Goal: Check status: Check status

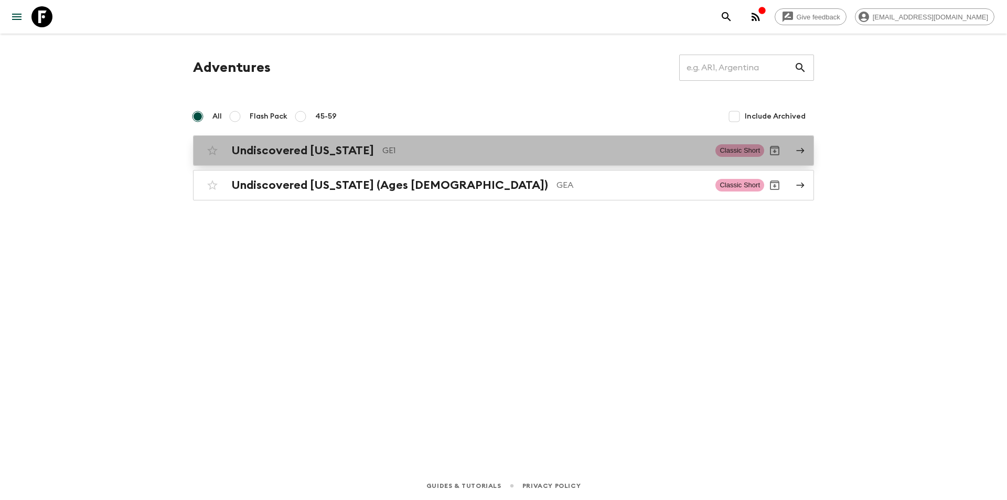
click at [297, 135] on link "Undiscovered [US_STATE] GE1 Classic Short" at bounding box center [503, 150] width 621 height 30
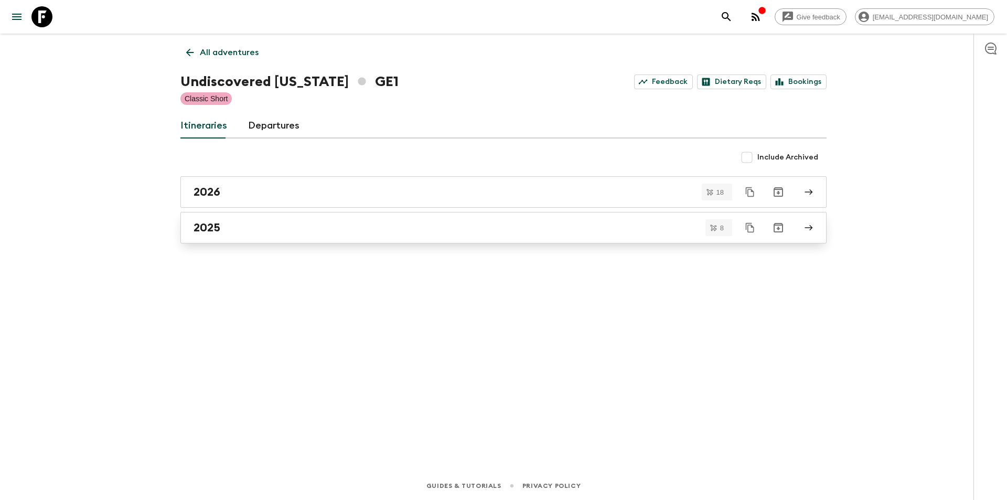
click at [274, 239] on link "2025" at bounding box center [503, 227] width 646 height 31
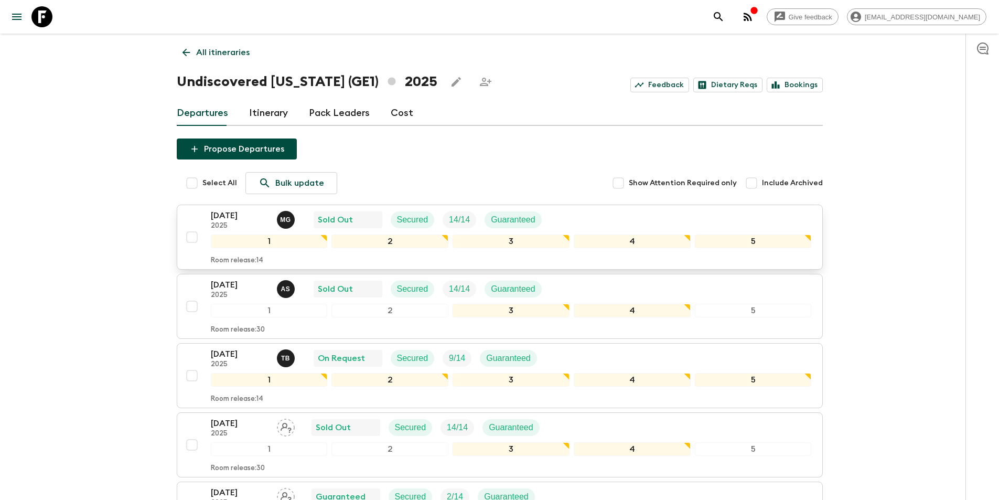
click at [239, 212] on p "[DATE]" at bounding box center [240, 215] width 58 height 13
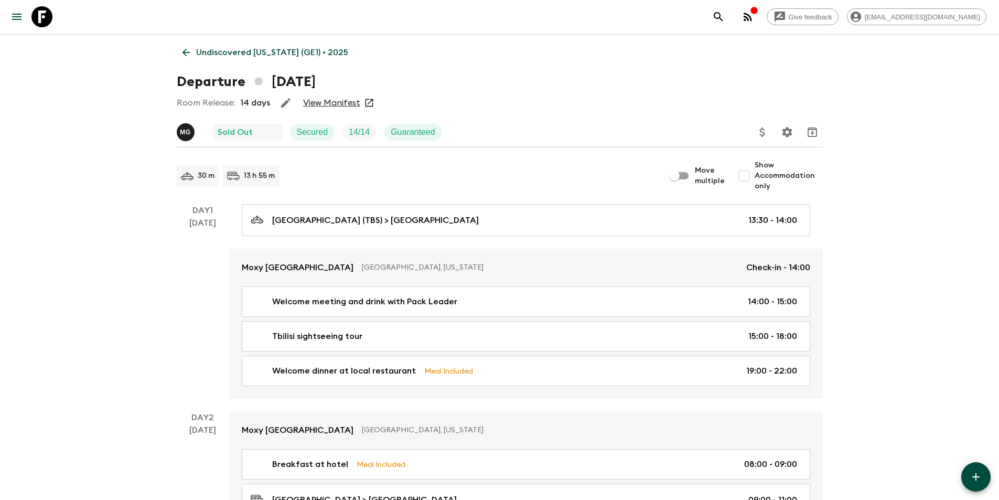
click at [325, 102] on link "View Manifest" at bounding box center [331, 103] width 57 height 10
click at [188, 46] on link "Undiscovered [US_STATE] (GE1) • 2025" at bounding box center [265, 52] width 177 height 21
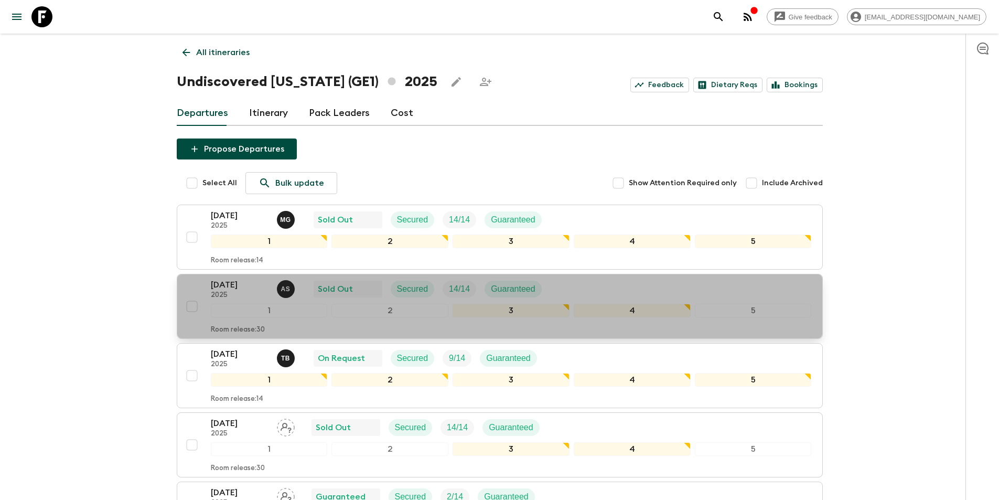
click at [260, 287] on p "[DATE]" at bounding box center [240, 284] width 58 height 13
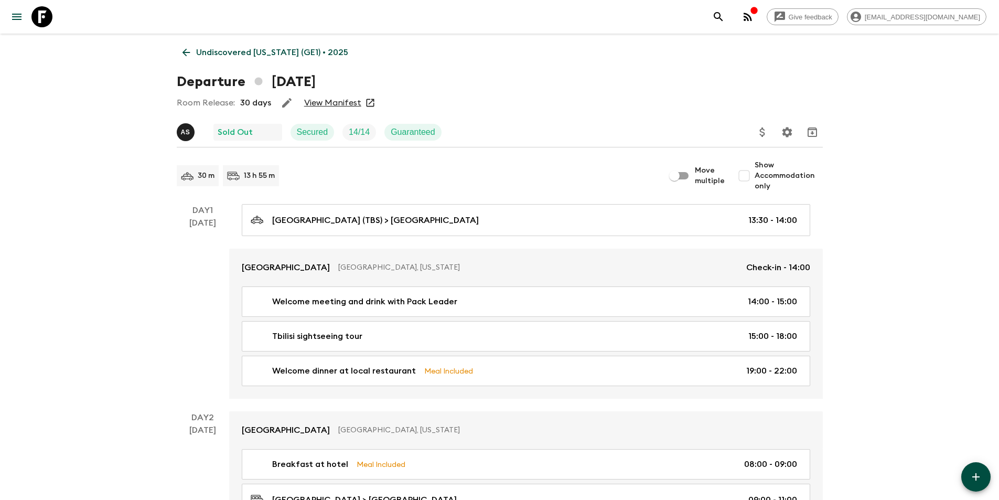
click at [339, 105] on link "View Manifest" at bounding box center [332, 103] width 57 height 10
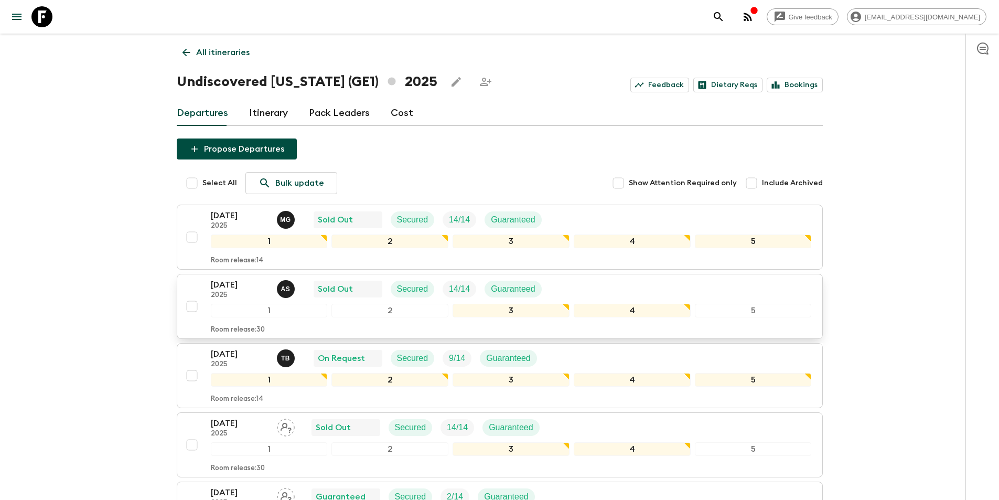
click at [213, 285] on p "[DATE]" at bounding box center [240, 284] width 58 height 13
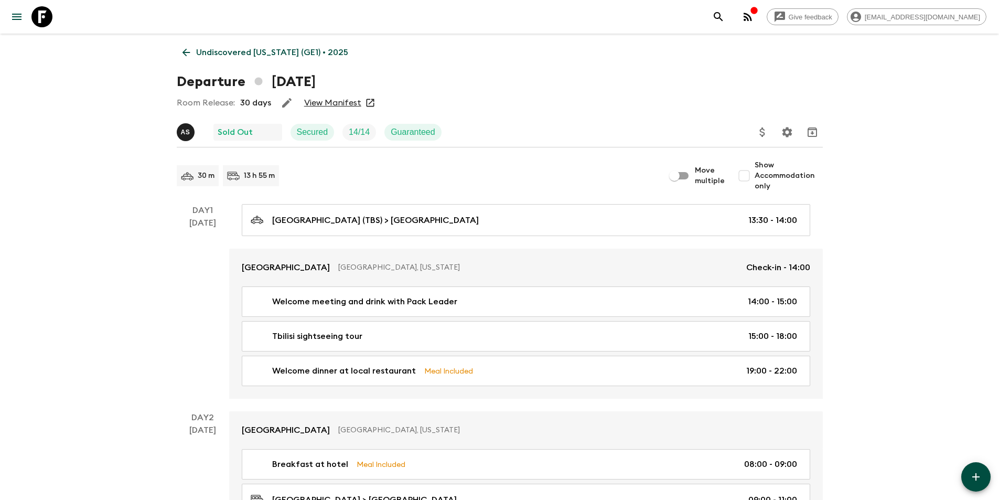
click at [340, 107] on link "View Manifest" at bounding box center [332, 103] width 57 height 10
click at [180, 51] on icon at bounding box center [186, 53] width 12 height 12
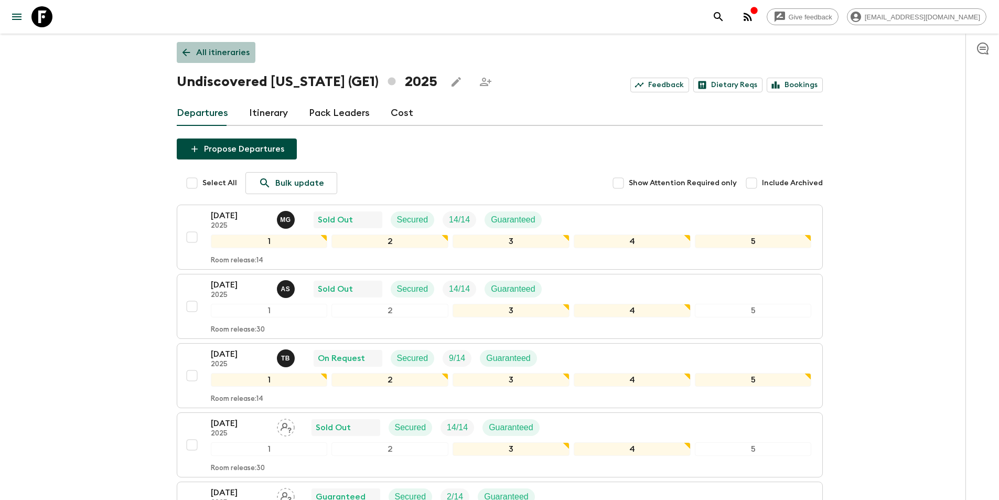
click at [188, 49] on icon at bounding box center [186, 53] width 12 height 12
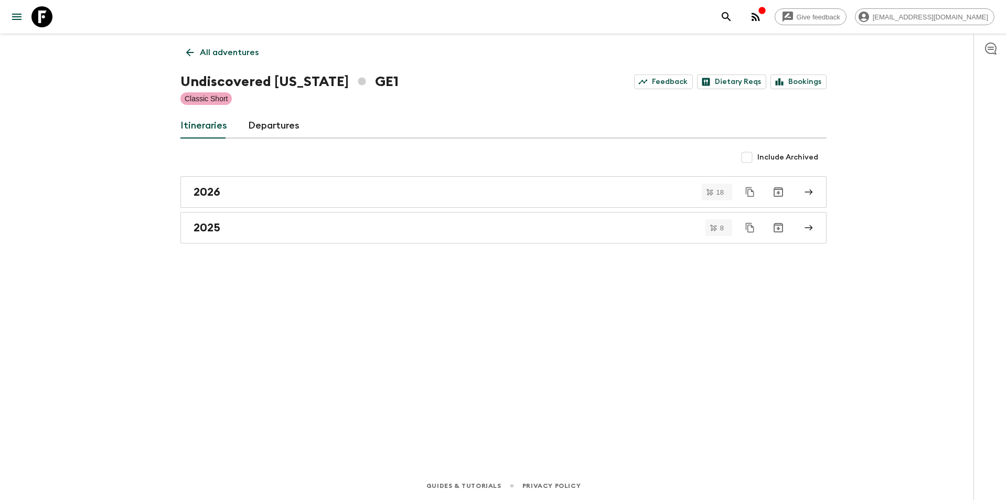
click at [187, 47] on icon at bounding box center [190, 53] width 12 height 12
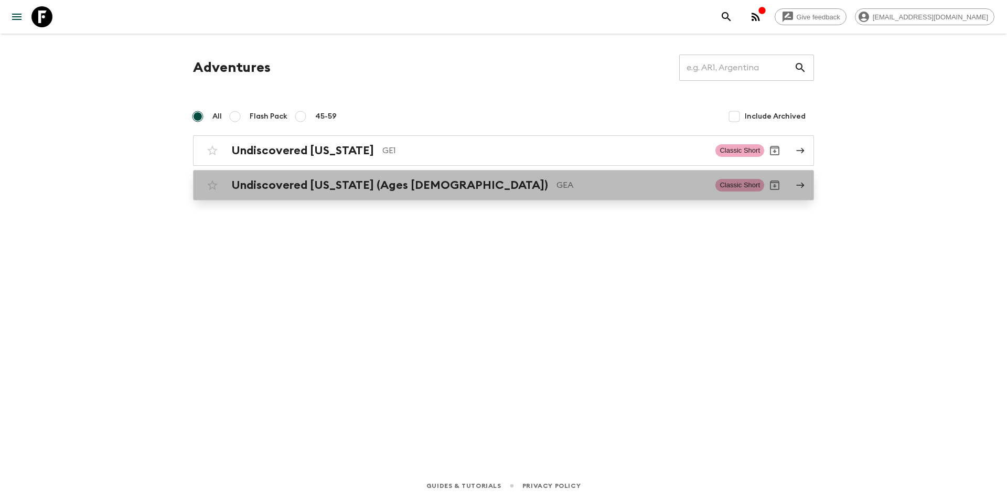
click at [293, 191] on h2 "Undiscovered [US_STATE] (Ages [DEMOGRAPHIC_DATA])" at bounding box center [389, 185] width 317 height 14
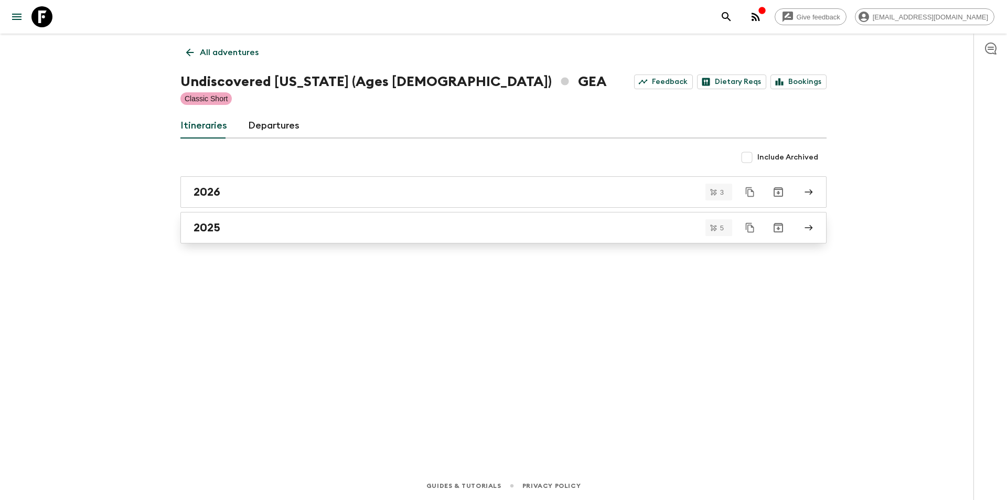
click at [227, 233] on div "2025" at bounding box center [494, 228] width 600 height 14
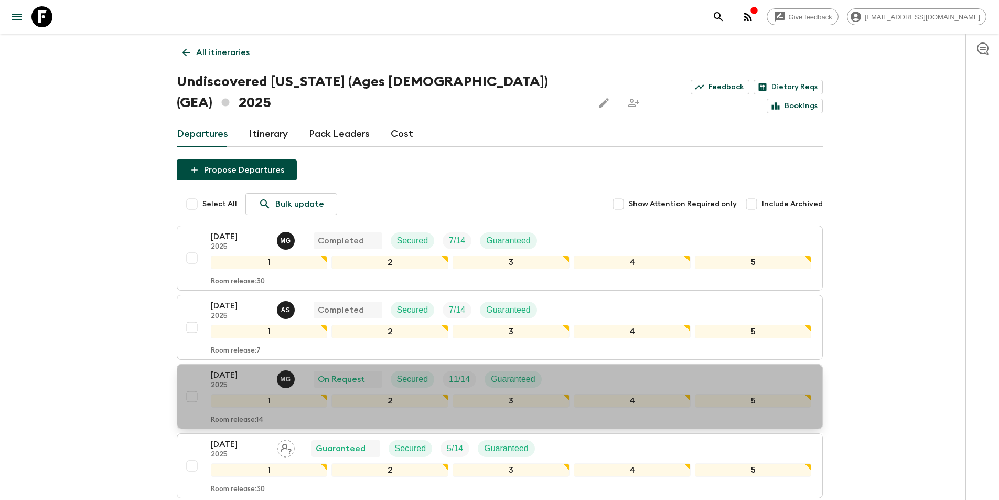
click at [230, 364] on button "[DATE] 2025 M G On Request Secured 11 / 14 Guaranteed 1 2 3 4 5 Room release: 14" at bounding box center [500, 396] width 646 height 65
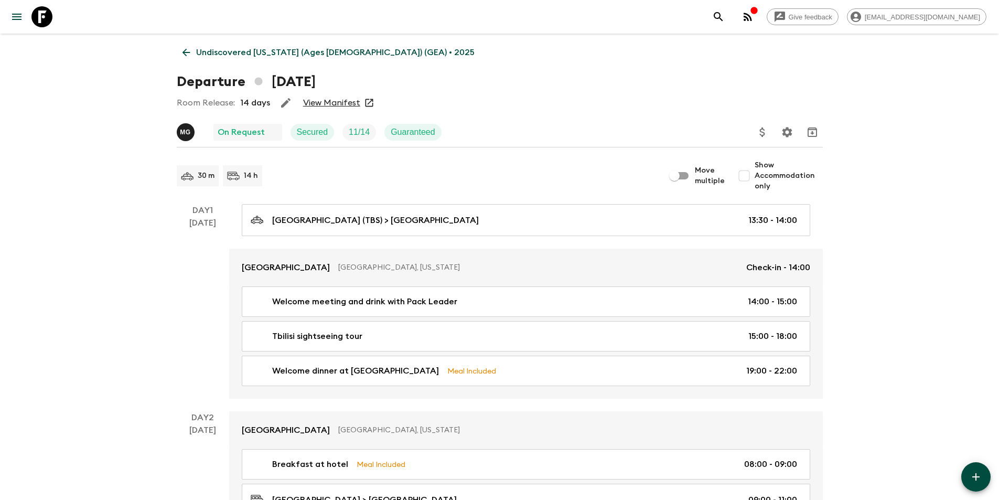
click at [327, 94] on div "Room Release: 14 days View Manifest" at bounding box center [500, 102] width 646 height 21
click at [326, 103] on link "View Manifest" at bounding box center [331, 103] width 57 height 10
